Goal: Communication & Community: Answer question/provide support

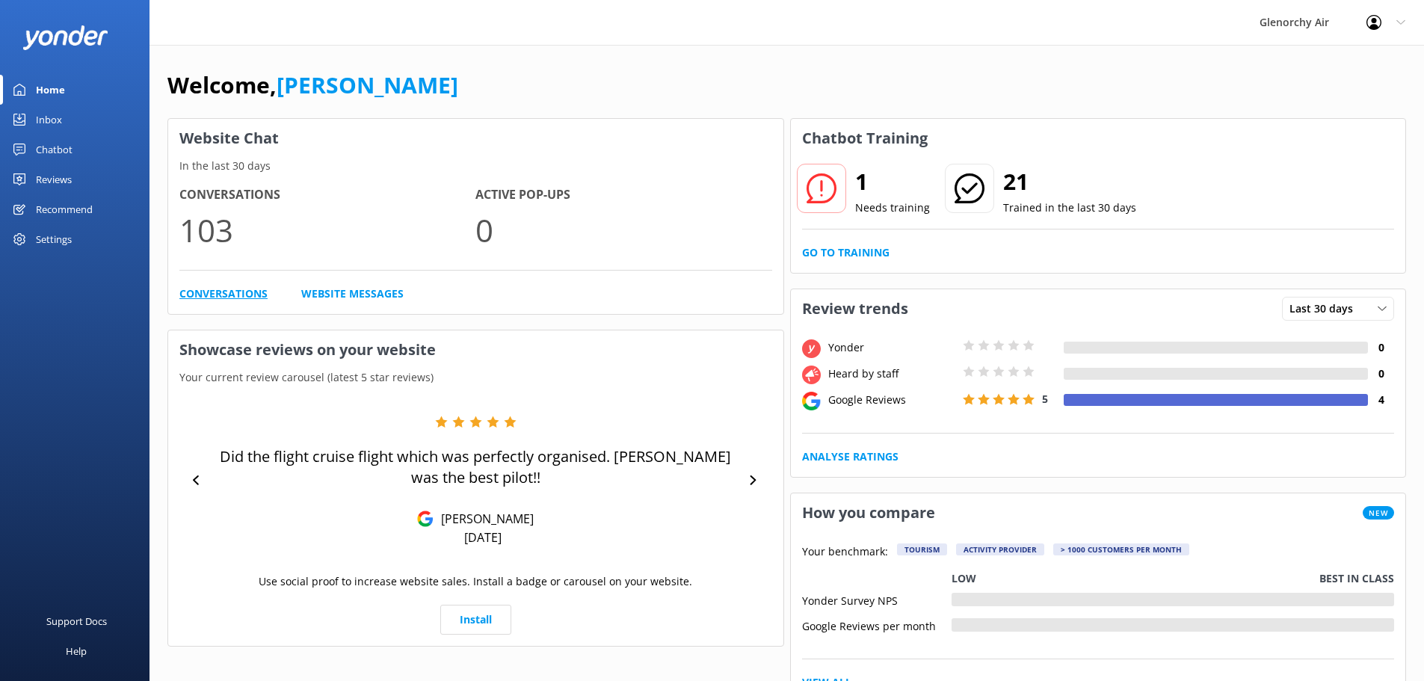
click at [233, 295] on link "Conversations" at bounding box center [223, 294] width 88 height 16
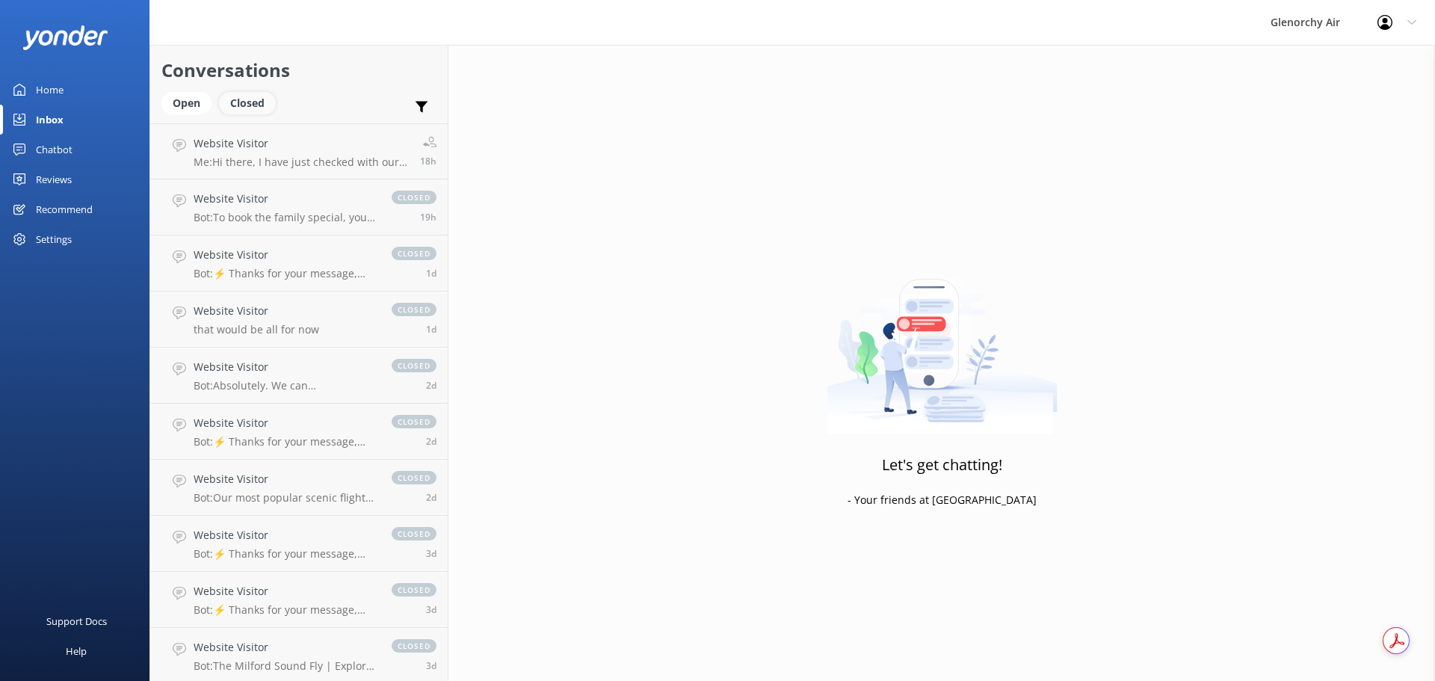
click at [241, 104] on div "Closed" at bounding box center [247, 103] width 57 height 22
click at [164, 97] on div "Open" at bounding box center [186, 103] width 50 height 22
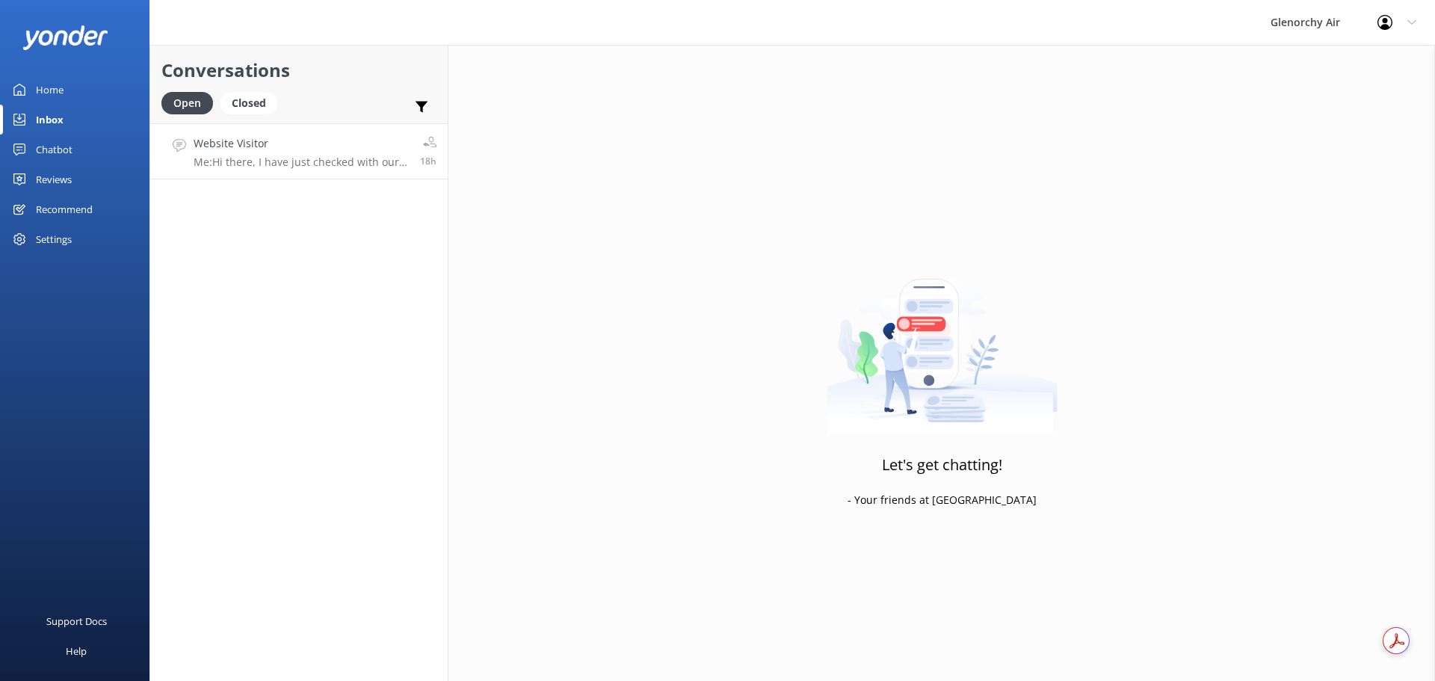
click at [282, 154] on div "Website Visitor Me: Hi there, I have just checked with our sales and marketing …" at bounding box center [301, 151] width 215 height 32
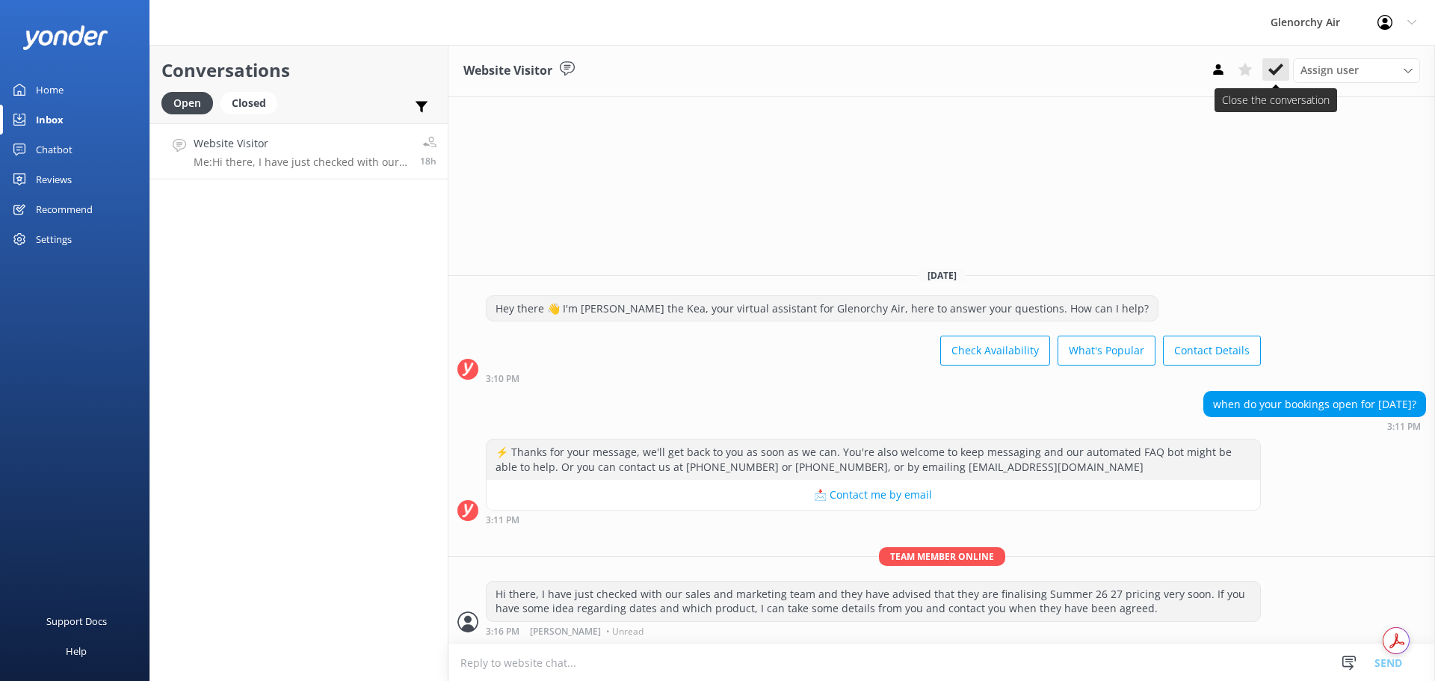
click at [1277, 73] on use at bounding box center [1276, 70] width 15 height 12
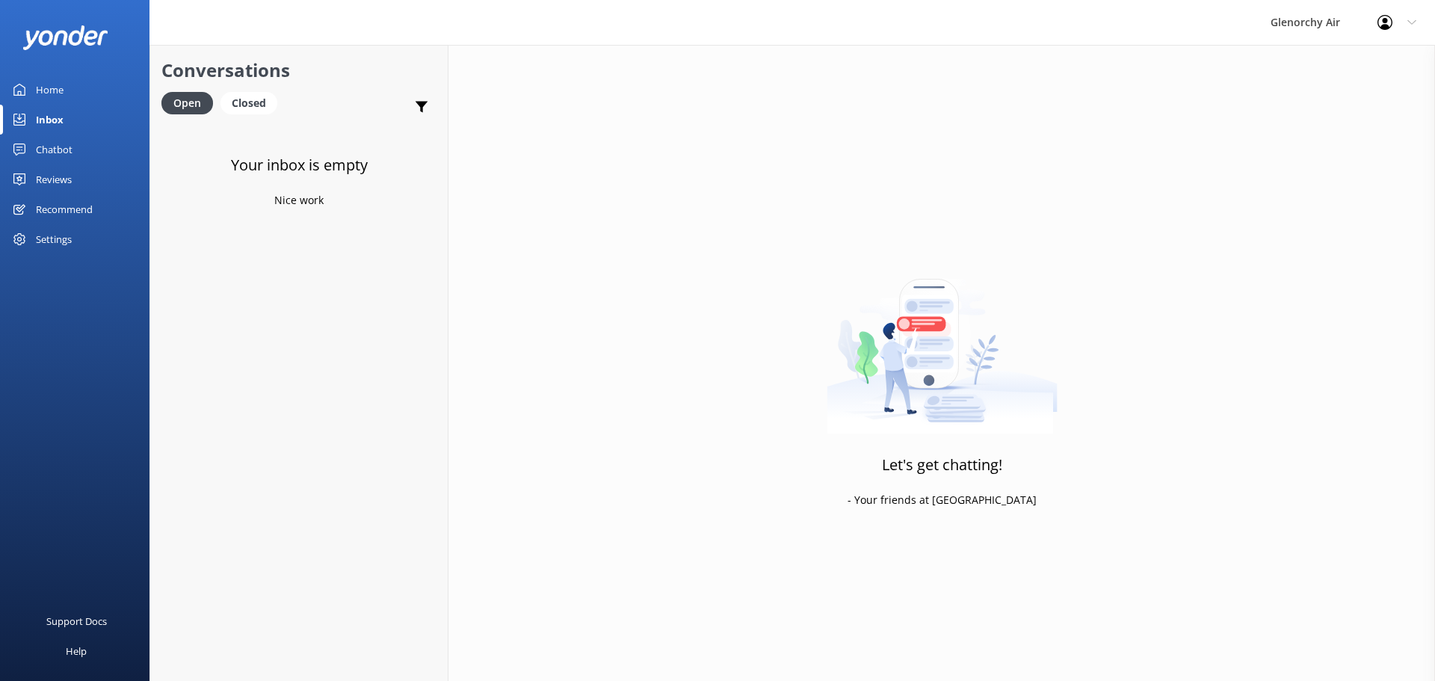
click at [32, 99] on link "Home" at bounding box center [75, 90] width 150 height 30
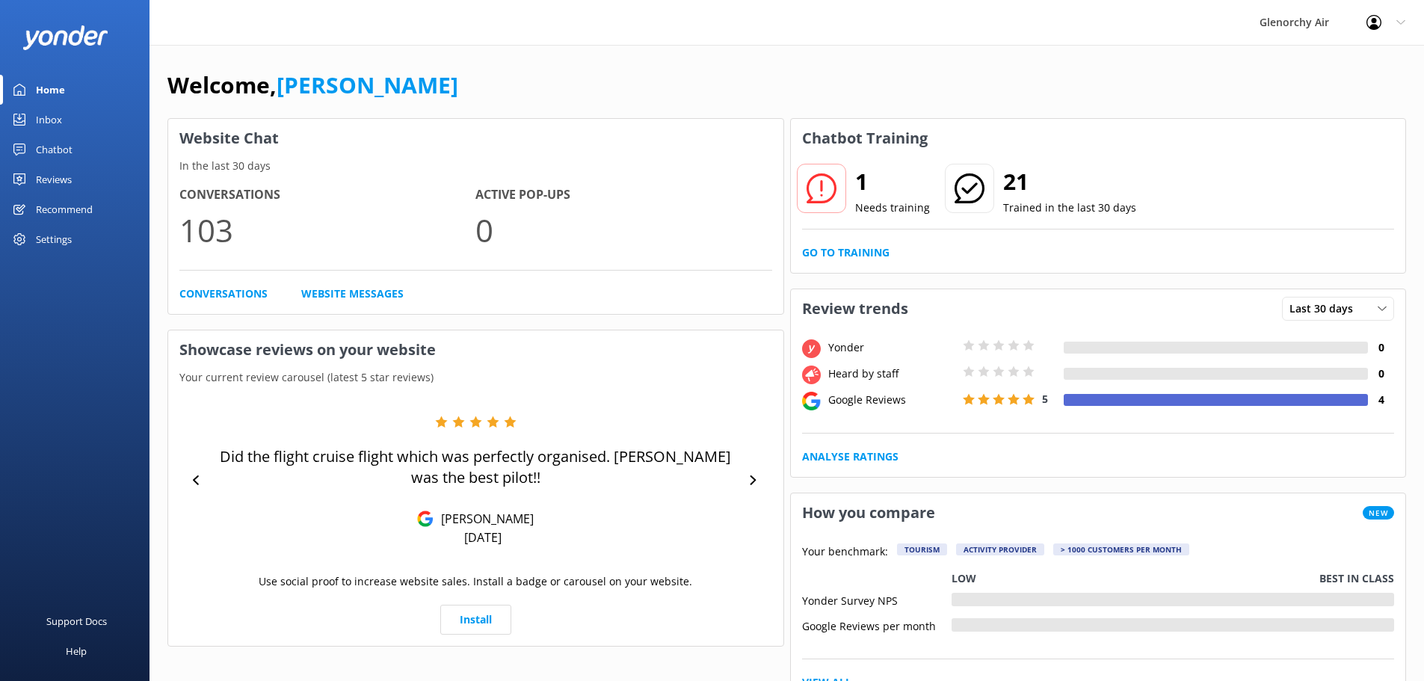
drag, startPoint x: 938, startPoint y: 431, endPoint x: 942, endPoint y: -37, distance: 468.7
